Goal: Task Accomplishment & Management: Manage account settings

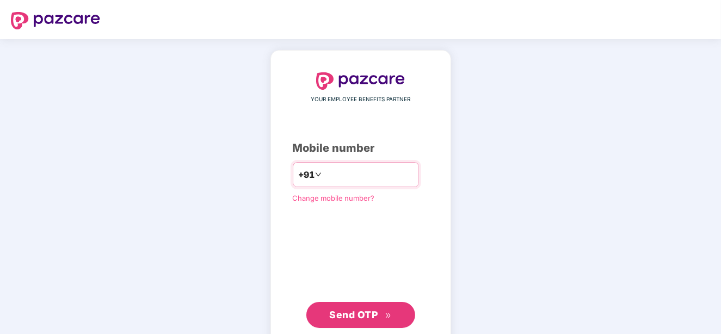
type input "**********"
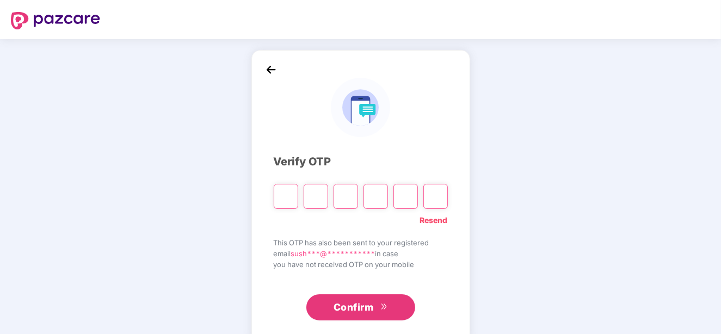
type input "*"
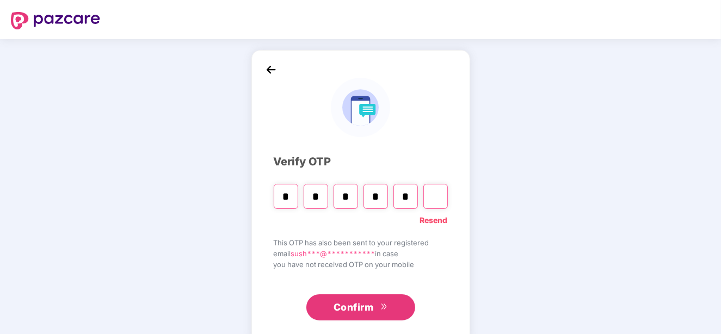
type input "*"
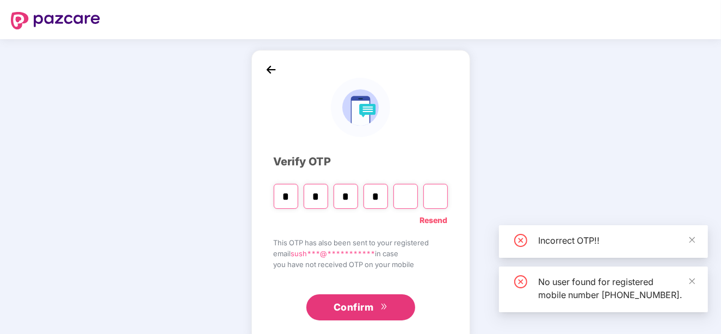
click at [413, 197] on input "Digit 5" at bounding box center [406, 196] width 25 height 25
type input "*"
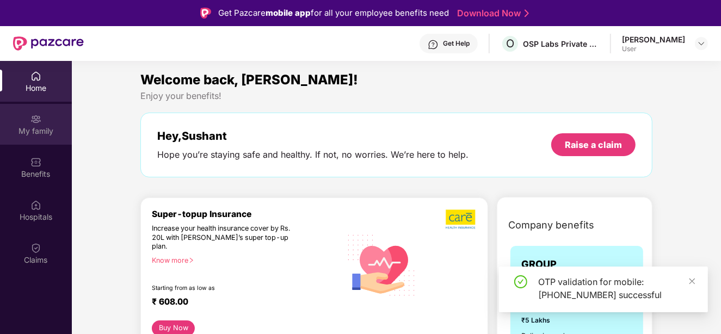
click at [39, 126] on div "My family" at bounding box center [36, 131] width 72 height 11
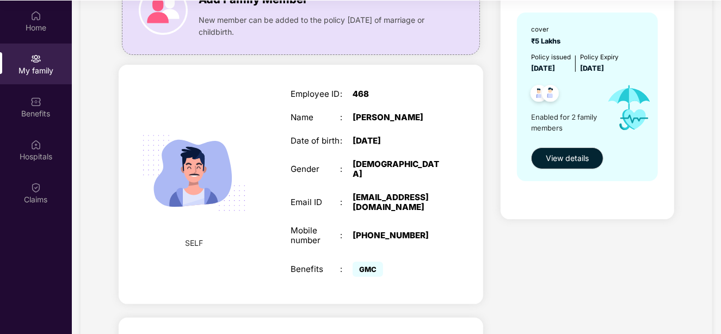
scroll to position [80, 0]
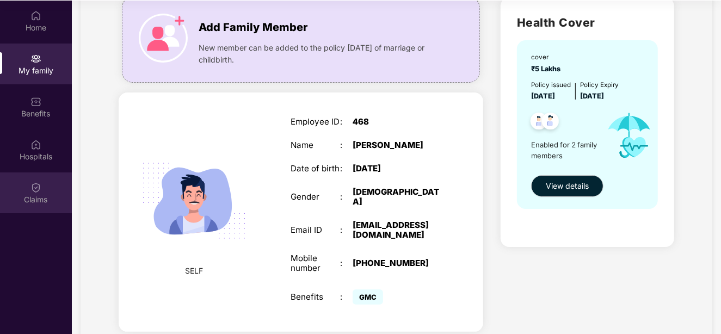
click at [41, 186] on div "Claims" at bounding box center [36, 193] width 72 height 41
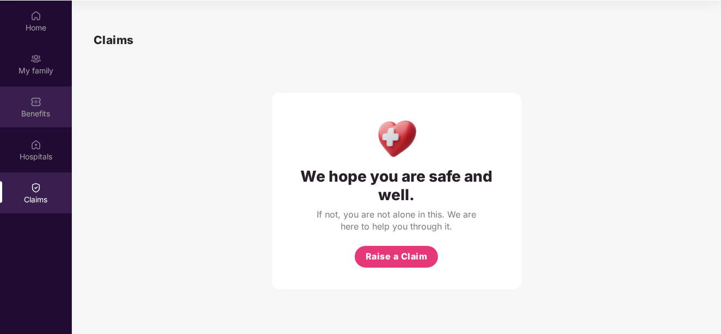
click at [39, 118] on div "Benefits" at bounding box center [36, 113] width 72 height 11
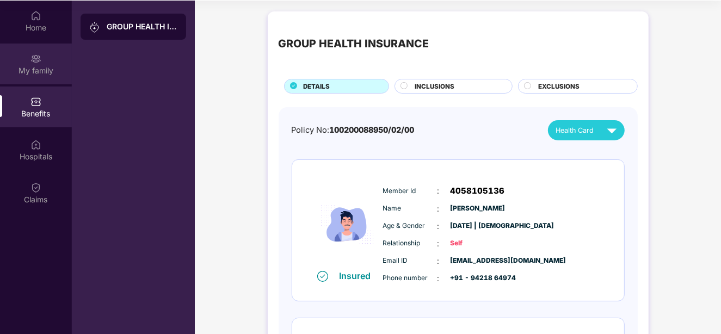
click at [45, 72] on div "My family" at bounding box center [36, 70] width 72 height 11
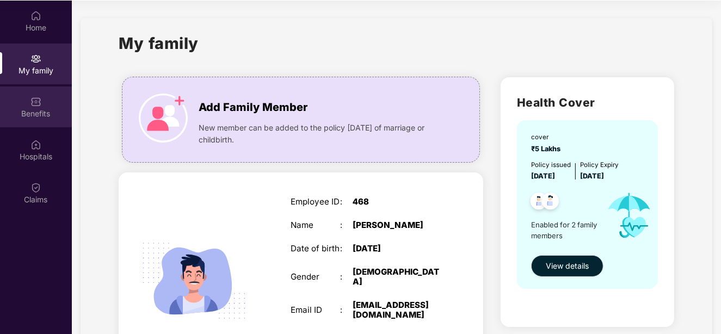
click at [40, 116] on div "Benefits" at bounding box center [36, 113] width 72 height 11
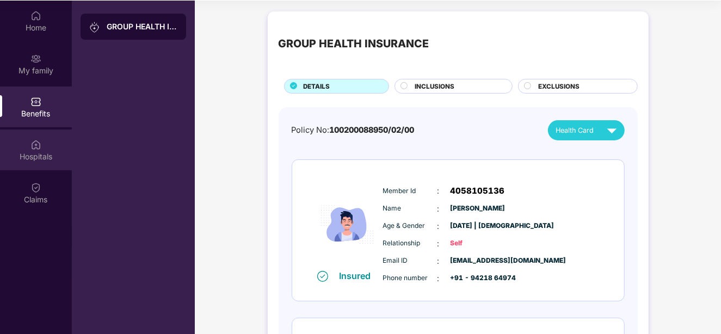
click at [44, 148] on div "Hospitals" at bounding box center [36, 150] width 72 height 41
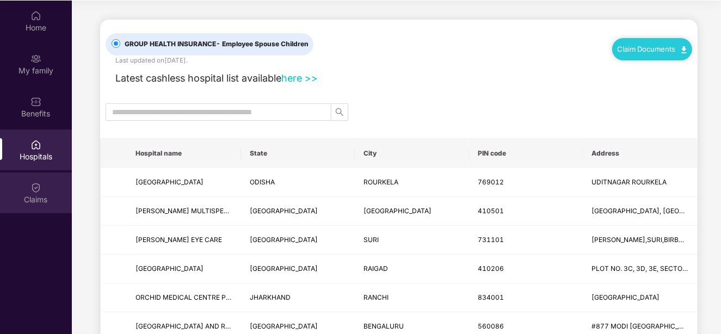
click at [33, 182] on img at bounding box center [35, 187] width 11 height 11
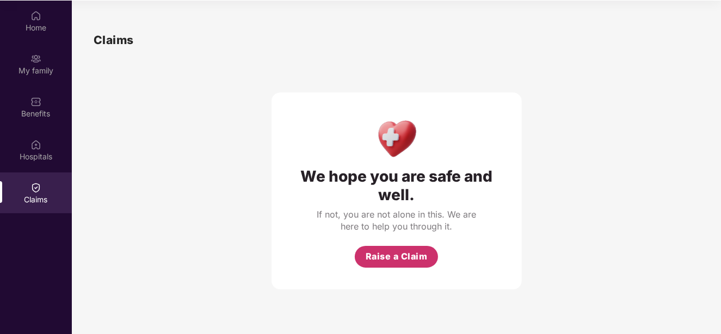
click at [379, 251] on span "Raise a Claim" at bounding box center [397, 257] width 62 height 14
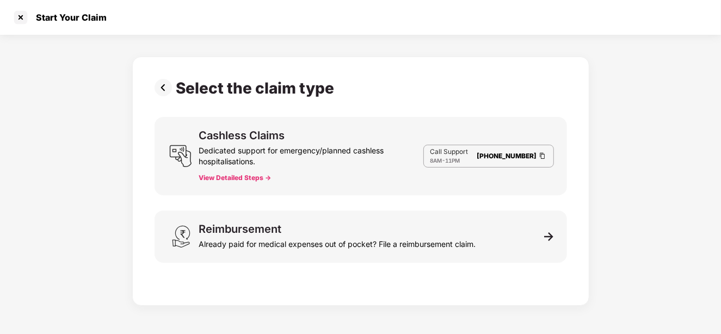
scroll to position [26, 0]
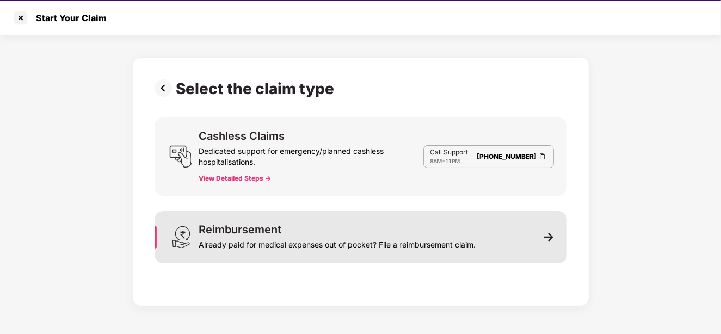
click at [464, 237] on div "Already paid for medical expenses out of pocket? File a reimbursement claim." at bounding box center [337, 242] width 277 height 15
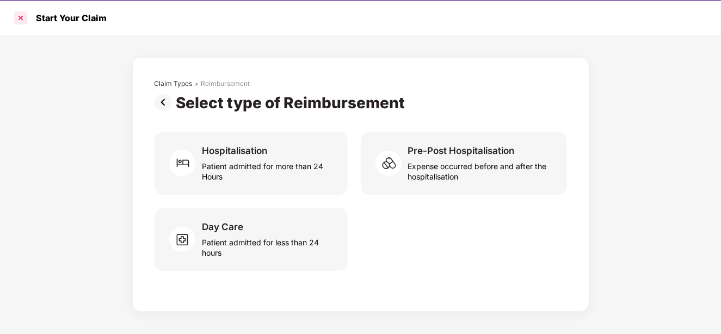
click at [19, 22] on div at bounding box center [20, 17] width 17 height 17
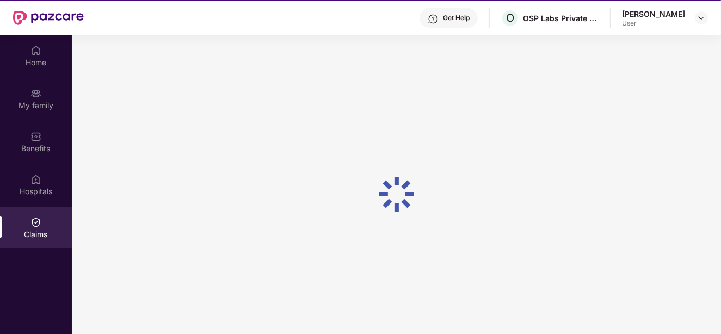
scroll to position [60, 0]
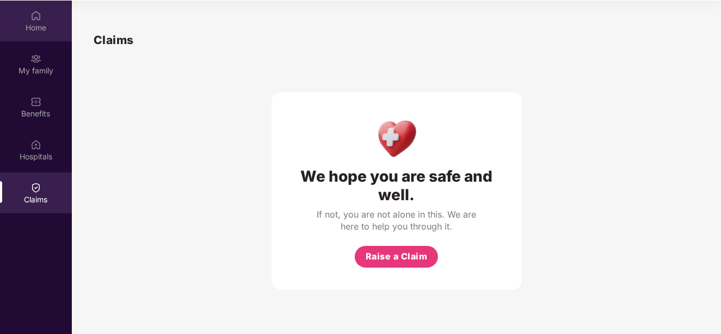
click at [35, 25] on div "Home" at bounding box center [36, 27] width 72 height 11
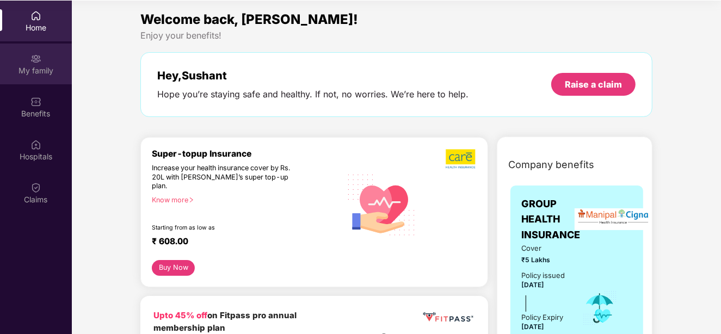
click at [39, 67] on div "My family" at bounding box center [36, 70] width 72 height 11
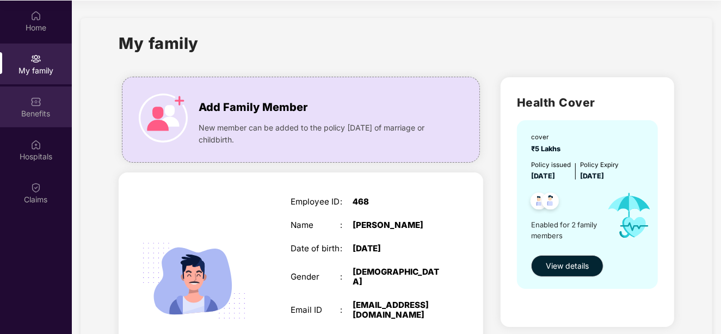
click at [35, 118] on div "Benefits" at bounding box center [36, 107] width 72 height 41
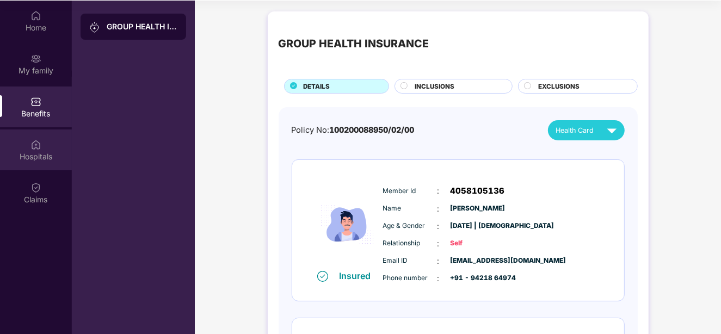
click at [42, 148] on div "Hospitals" at bounding box center [36, 150] width 72 height 41
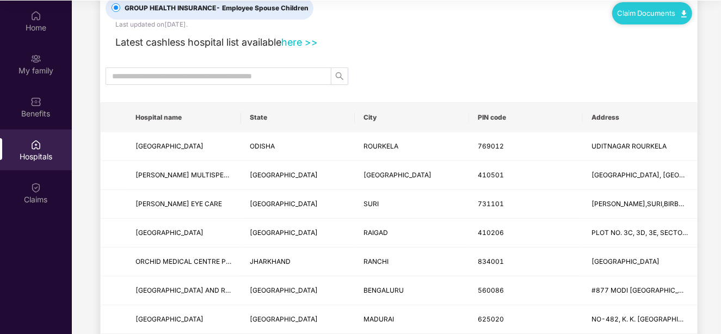
scroll to position [54, 0]
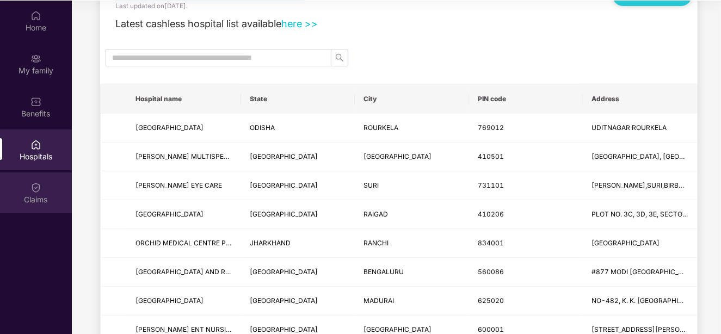
click at [52, 195] on div "Claims" at bounding box center [36, 199] width 72 height 11
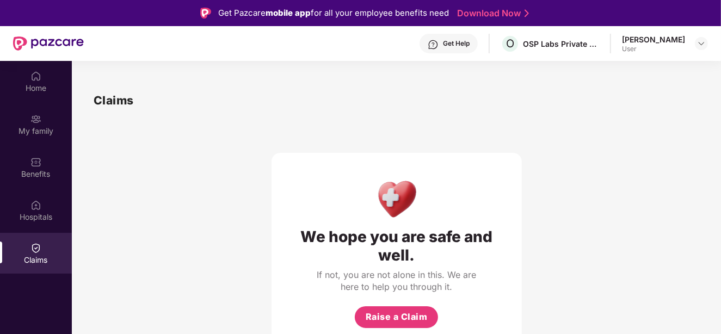
click at [668, 38] on div "[PERSON_NAME]" at bounding box center [653, 39] width 63 height 10
click at [708, 41] on header "Get Help O OSP Labs Private Limited Sushant Vanwe User" at bounding box center [360, 43] width 721 height 35
click at [701, 44] on img at bounding box center [701, 43] width 9 height 9
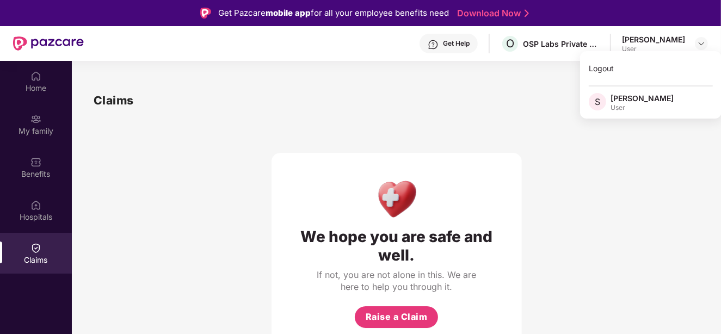
click at [665, 87] on div "Logout S [PERSON_NAME] User" at bounding box center [651, 85] width 142 height 68
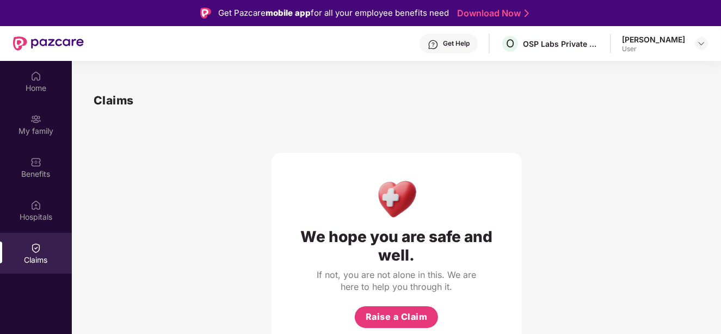
click at [657, 95] on div "Claims" at bounding box center [397, 100] width 606 height 18
click at [649, 39] on div "[PERSON_NAME]" at bounding box center [653, 39] width 63 height 10
click at [580, 44] on div "OSP Labs Private Limited" at bounding box center [561, 44] width 76 height 10
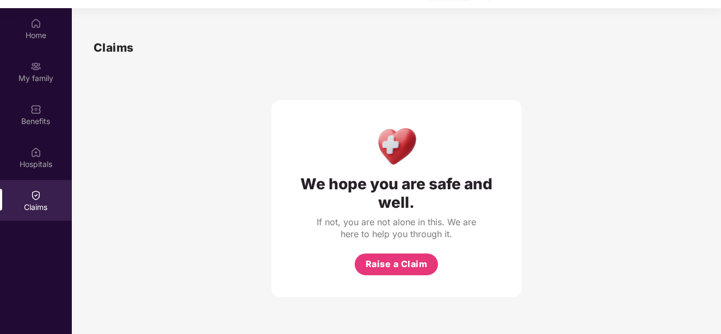
scroll to position [60, 0]
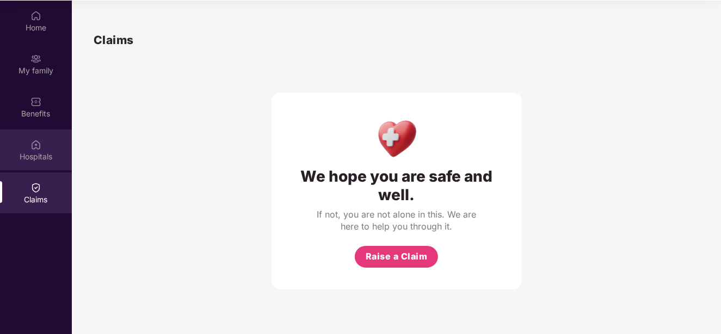
click at [38, 133] on div "Hospitals" at bounding box center [36, 150] width 72 height 41
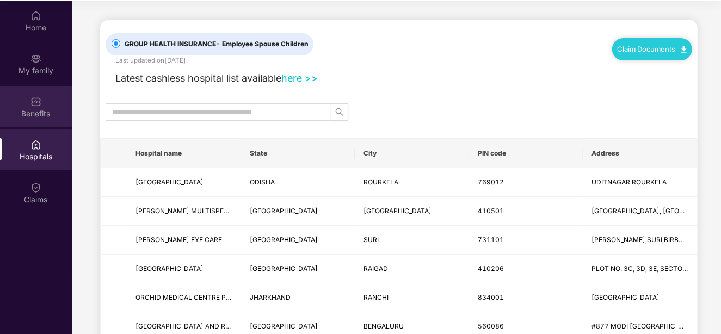
click at [31, 111] on div "Benefits" at bounding box center [36, 113] width 72 height 11
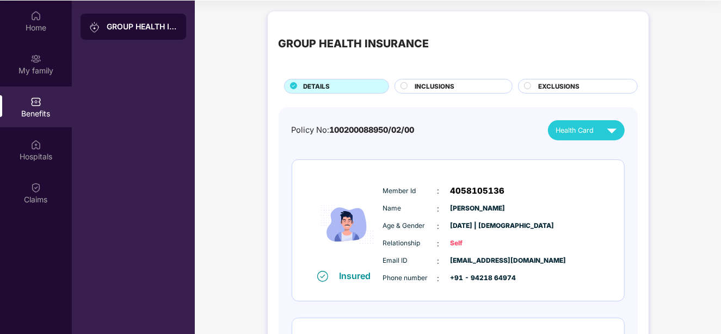
click at [117, 28] on div "GROUP HEALTH INSURANCE" at bounding box center [142, 26] width 71 height 11
click at [620, 123] on img at bounding box center [612, 130] width 19 height 19
click at [585, 178] on div "[PERSON_NAME]" at bounding box center [589, 177] width 71 height 12
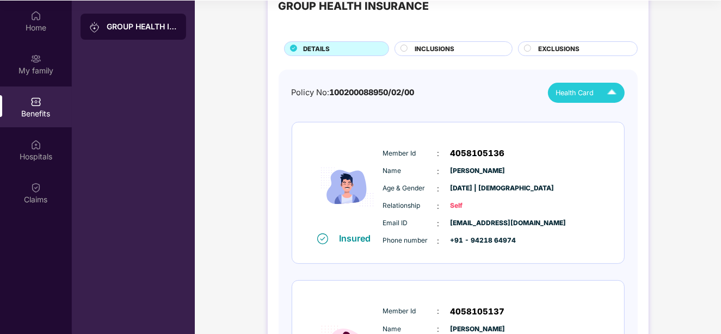
scroll to position [54, 0]
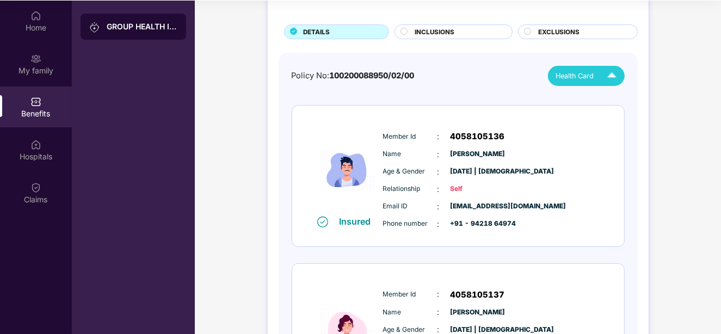
click at [557, 78] on span "Health Card" at bounding box center [575, 76] width 38 height 11
click at [578, 97] on div "[PERSON_NAME]" at bounding box center [589, 101] width 71 height 12
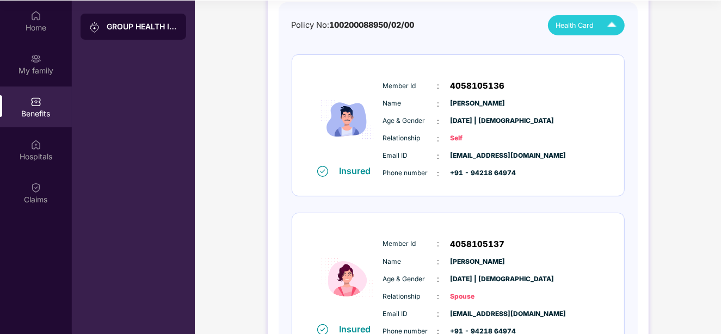
scroll to position [218, 0]
